Goal: Information Seeking & Learning: Find contact information

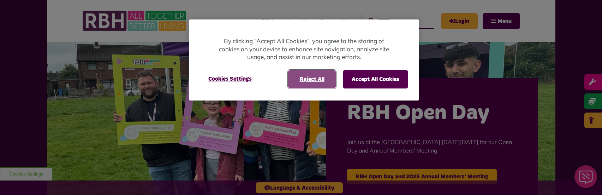
click at [312, 82] on button "Reject All" at bounding box center [312, 79] width 48 height 18
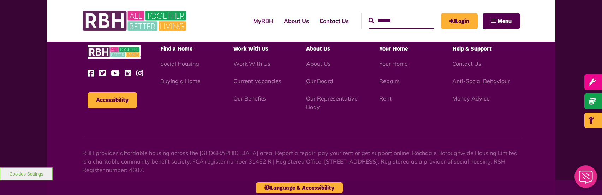
scroll to position [738, 0]
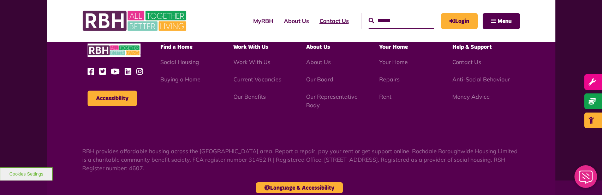
click at [318, 16] on link "Contact Us" at bounding box center [334, 20] width 40 height 19
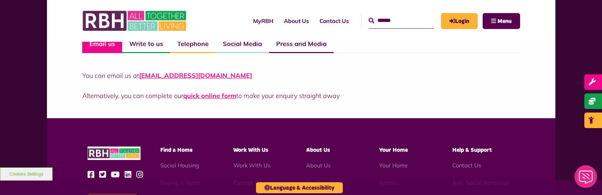
scroll to position [546, 0]
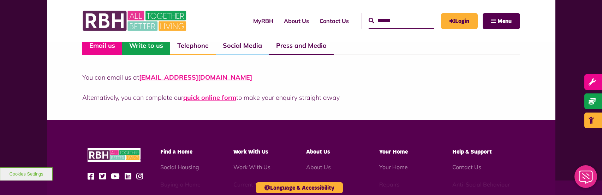
click at [154, 45] on link "Write to us" at bounding box center [146, 46] width 48 height 18
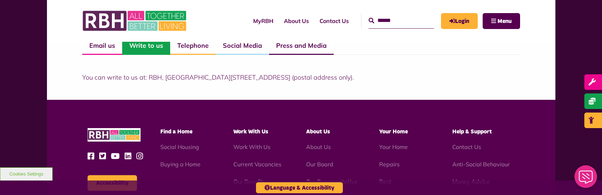
drag, startPoint x: 340, startPoint y: 77, endPoint x: 311, endPoint y: 77, distance: 28.6
click at [311, 77] on p "You can write to us at: RBH, Unique Enterprise Centre, Belfield Road, Rochdale,…" at bounding box center [301, 77] width 438 height 10
copy p "OL16 2UP"
